Goal: Task Accomplishment & Management: Complete application form

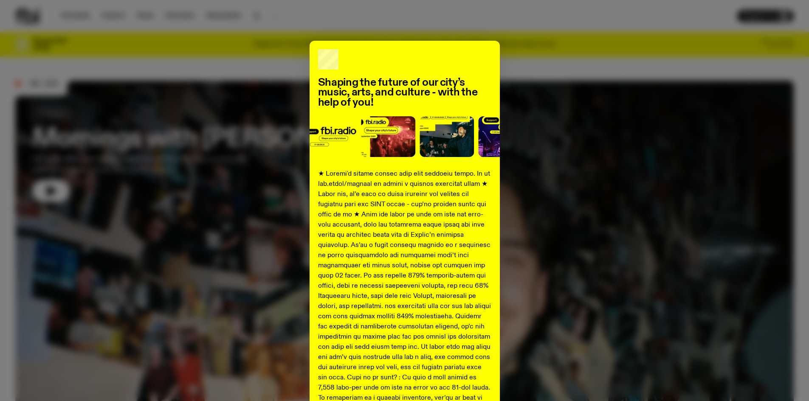
scroll to position [233, 0]
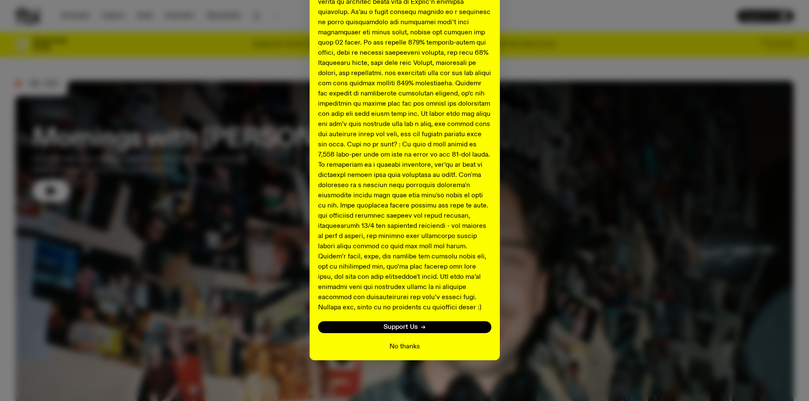
click at [405, 346] on button "No thanks" at bounding box center [404, 347] width 31 height 10
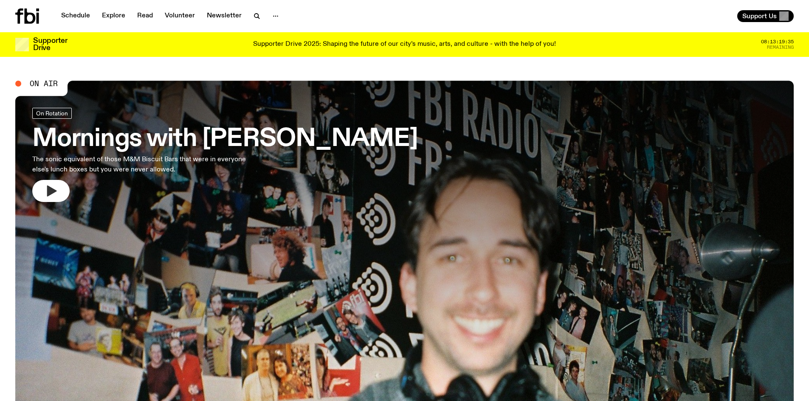
click at [52, 199] on button "button" at bounding box center [50, 191] width 37 height 22
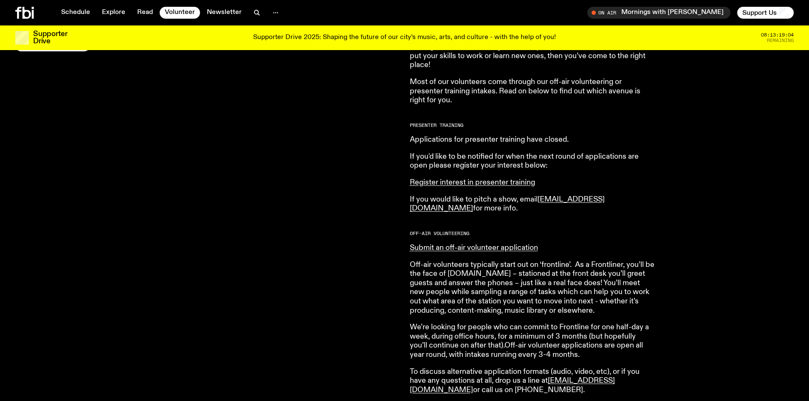
scroll to position [377, 0]
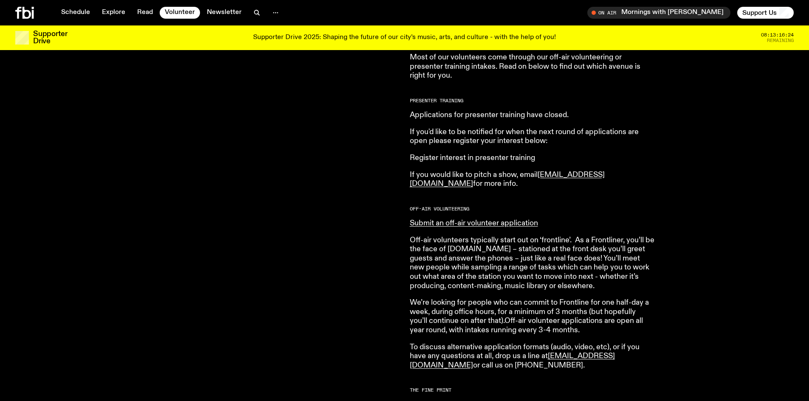
click at [497, 158] on link "Register interest in presenter training" at bounding box center [472, 158] width 125 height 8
click at [493, 224] on link "Submit an off-air volunteer application" at bounding box center [474, 224] width 128 height 8
